Goal: Find specific page/section

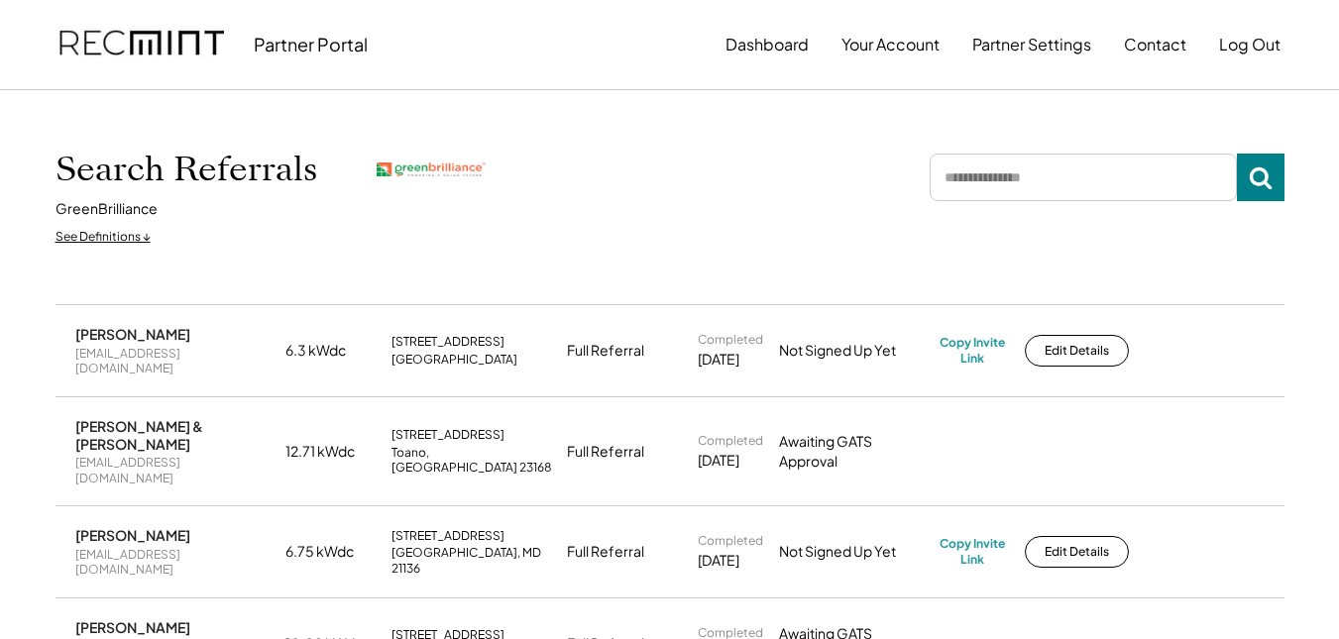
click at [1008, 167] on input "input" at bounding box center [1082, 178] width 307 height 48
type input "*****"
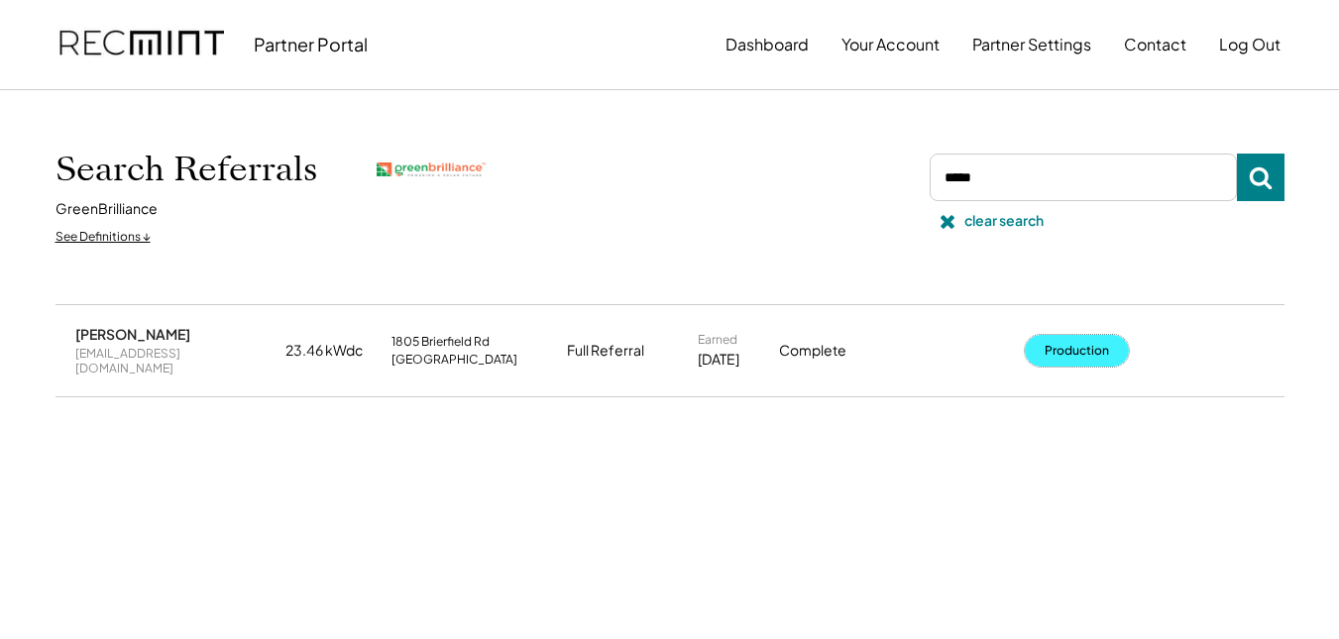
click at [1046, 335] on button "Production" at bounding box center [1077, 351] width 104 height 32
